Goal: Information Seeking & Learning: Learn about a topic

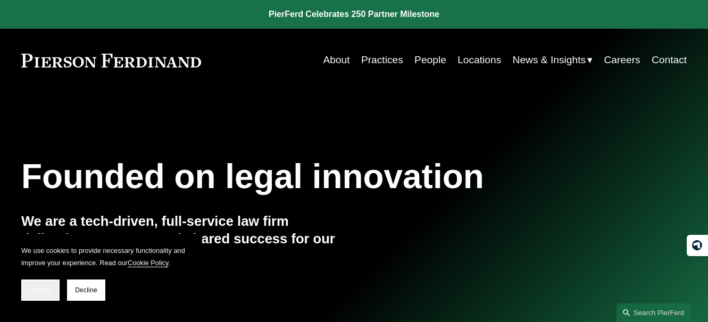
click at [41, 290] on span "Accept" at bounding box center [40, 290] width 20 height 7
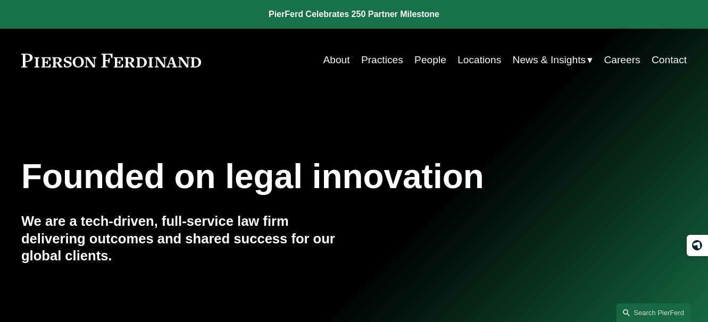
click at [423, 61] on link "People" at bounding box center [430, 60] width 32 height 20
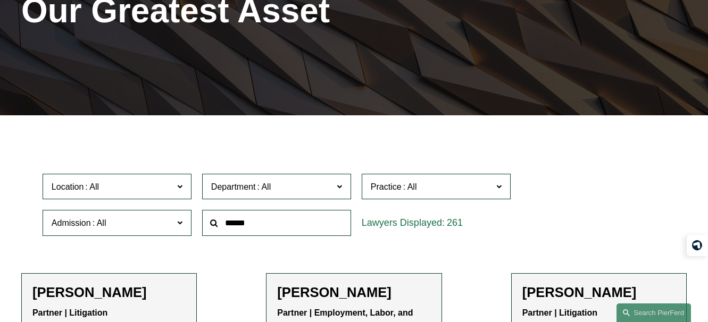
scroll to position [236, 0]
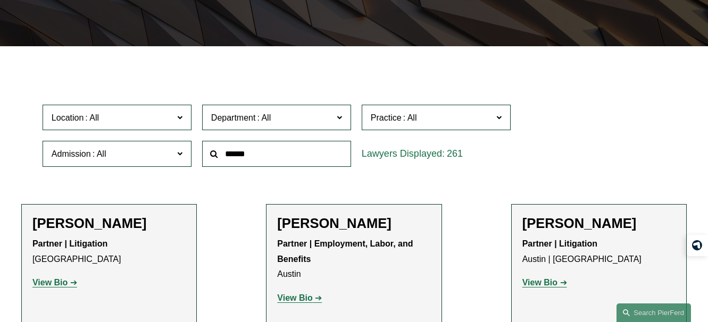
click at [394, 122] on span "Practice" at bounding box center [386, 117] width 31 height 9
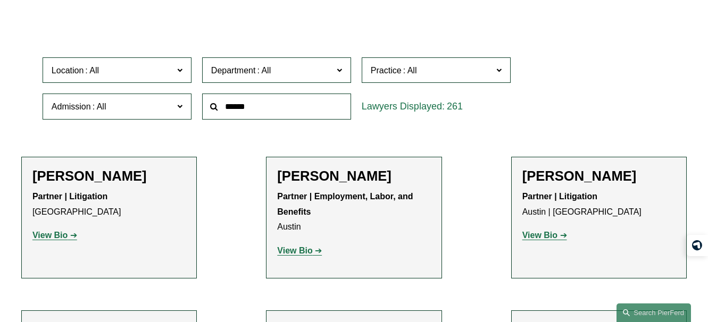
scroll to position [300, 0]
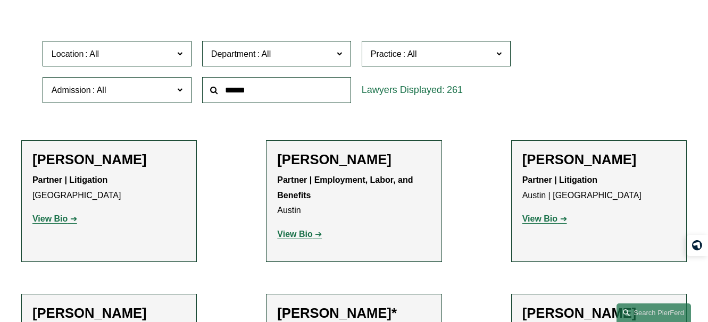
drag, startPoint x: 509, startPoint y: 81, endPoint x: 508, endPoint y: 101, distance: 20.2
click at [0, 0] on ul "All Antitrust Counseling Appellate Arbitration and Mediation Banking and Financ…" at bounding box center [0, 0] width 0 height 0
click at [439, 61] on span "Practice" at bounding box center [432, 54] width 122 height 14
click at [502, 52] on label "Practice" at bounding box center [436, 54] width 149 height 26
drag, startPoint x: 509, startPoint y: 79, endPoint x: 506, endPoint y: 100, distance: 20.9
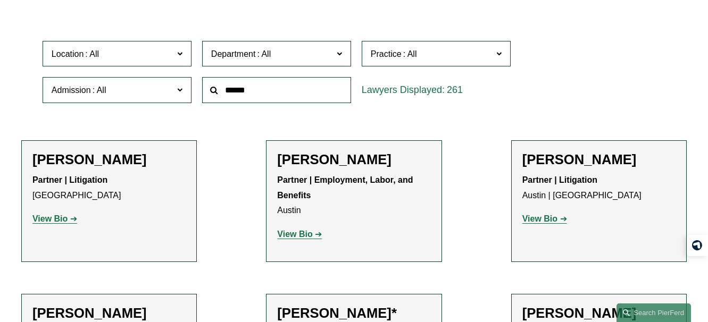
click at [0, 0] on ul "All Antitrust Counseling Appellate Arbitration and Mediation Banking and Financ…" at bounding box center [0, 0] width 0 height 0
click at [0, 0] on link "Antitrust Counseling" at bounding box center [0, 0] width 0 height 0
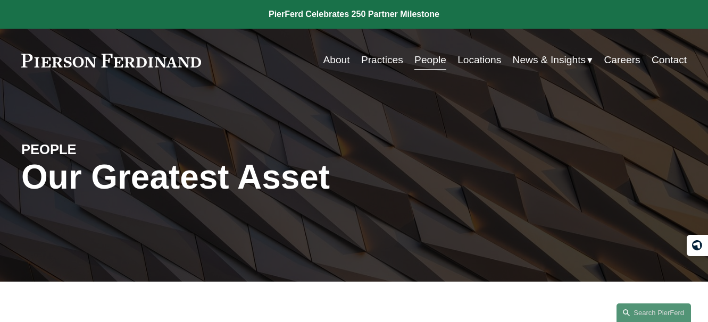
click at [373, 66] on link "Practices" at bounding box center [382, 60] width 42 height 20
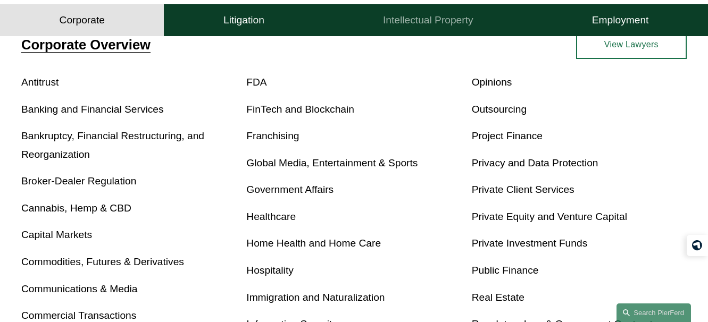
scroll to position [383, 0]
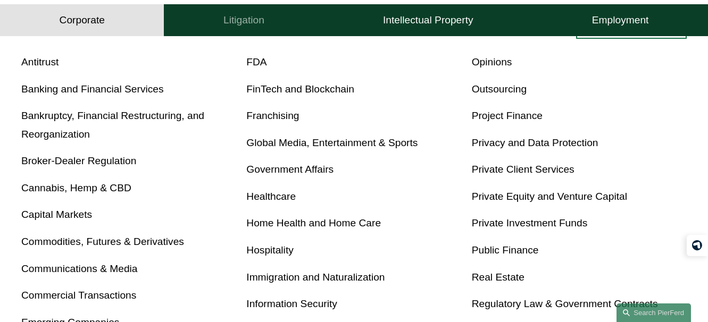
click at [230, 28] on button "Litigation" at bounding box center [244, 20] width 160 height 32
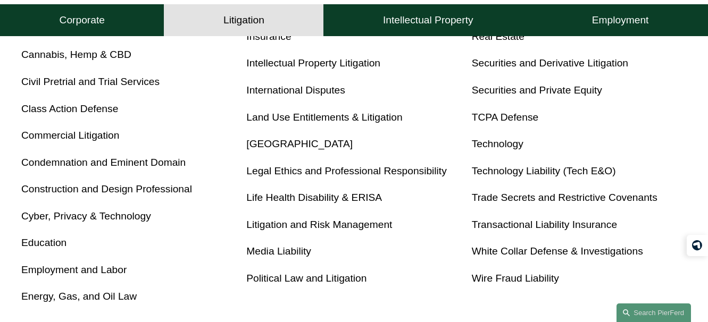
scroll to position [545, 0]
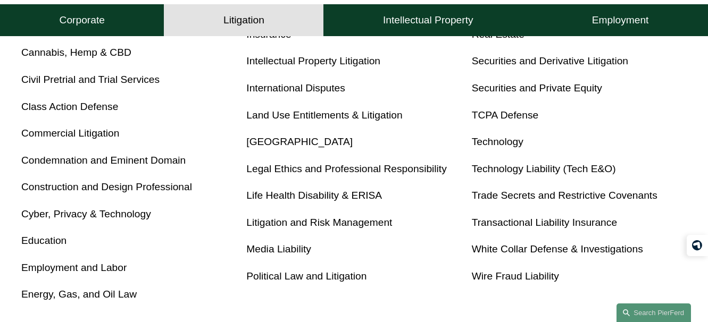
click at [119, 219] on link "Cyber, Privacy & Technology" at bounding box center [86, 214] width 130 height 11
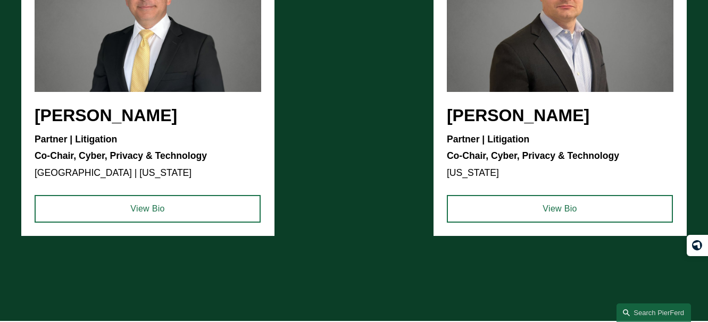
scroll to position [1426, 0]
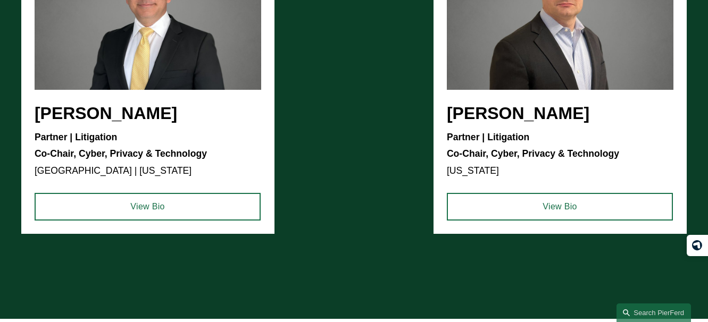
click at [562, 186] on ul "[PERSON_NAME] Partner | Litigation Co-Chair, Cyber, Privacy & Technology [GEOGR…" at bounding box center [353, 80] width 665 height 309
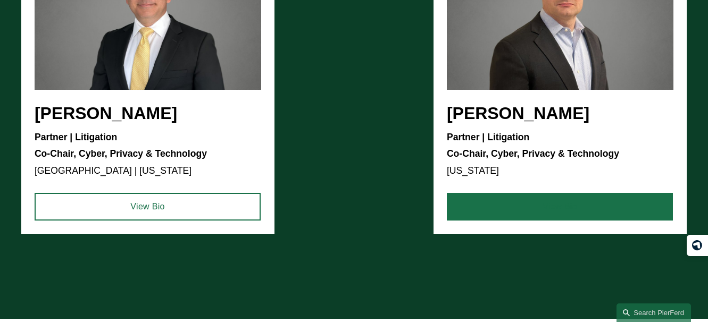
click at [561, 220] on link "View Bio" at bounding box center [560, 207] width 226 height 28
